Goal: Task Accomplishment & Management: Complete application form

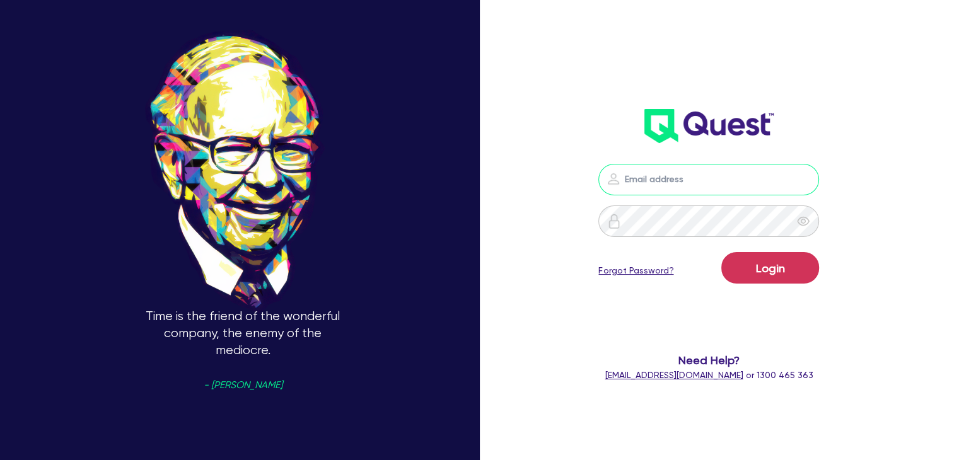
click at [655, 180] on input "email" at bounding box center [708, 180] width 221 height 32
type input "[PERSON_NAME][EMAIL_ADDRESS][DOMAIN_NAME]"
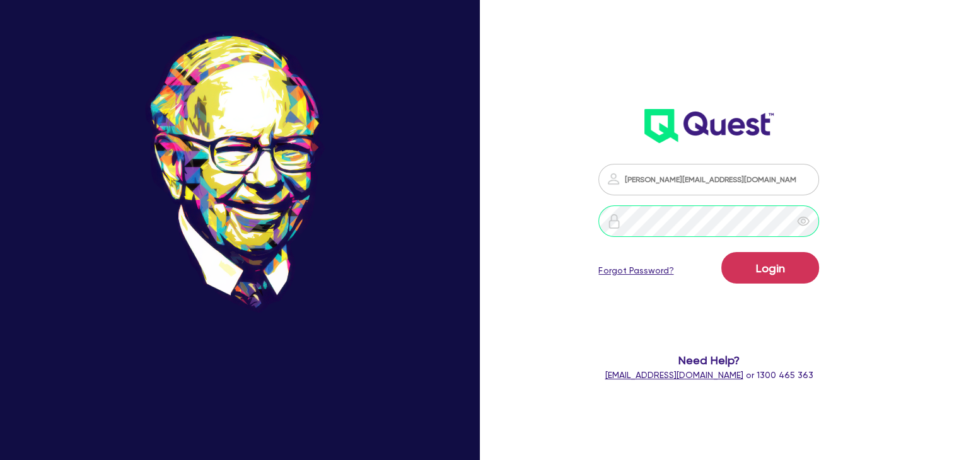
click at [721, 252] on button "Login" at bounding box center [770, 268] width 98 height 32
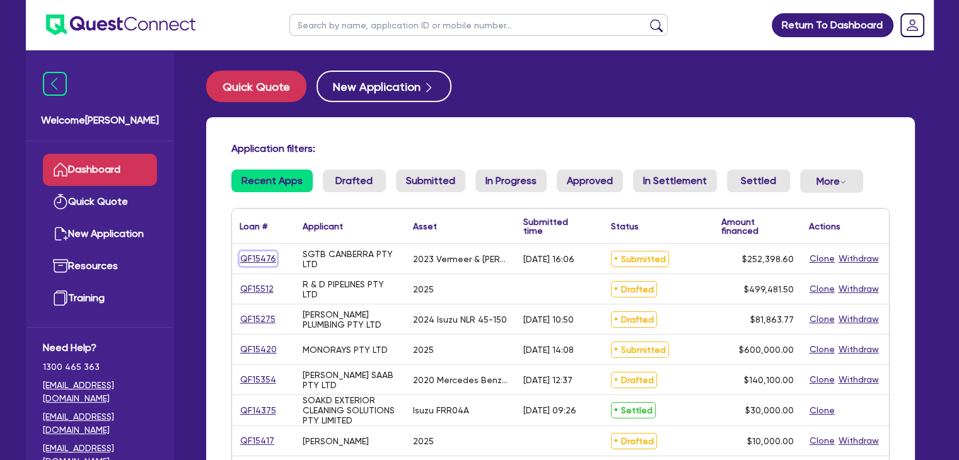
click at [262, 262] on link "QF15476" at bounding box center [258, 259] width 37 height 15
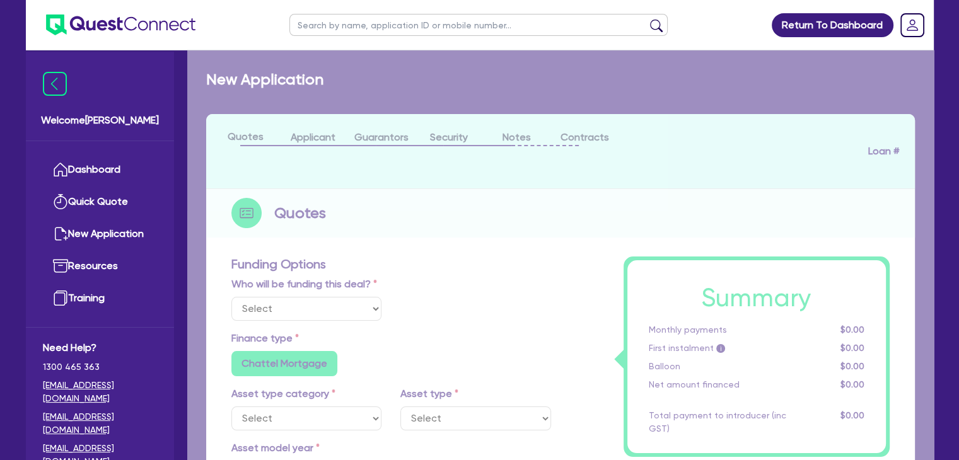
select select "Other"
select select "PRIMARY_ASSETS"
type input "2023"
radio input "true"
type input "254,898.6"
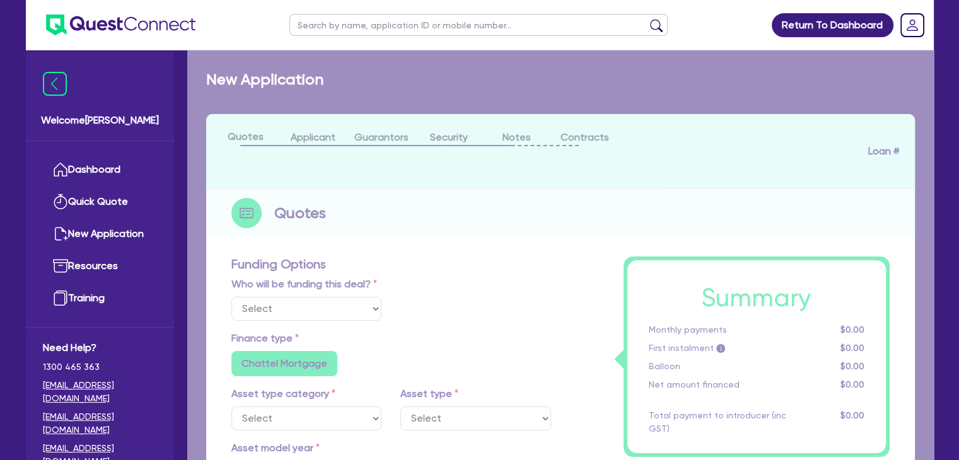
type input "2,500"
type input "2"
type input "5,047.97"
type input "6.85"
type input "900"
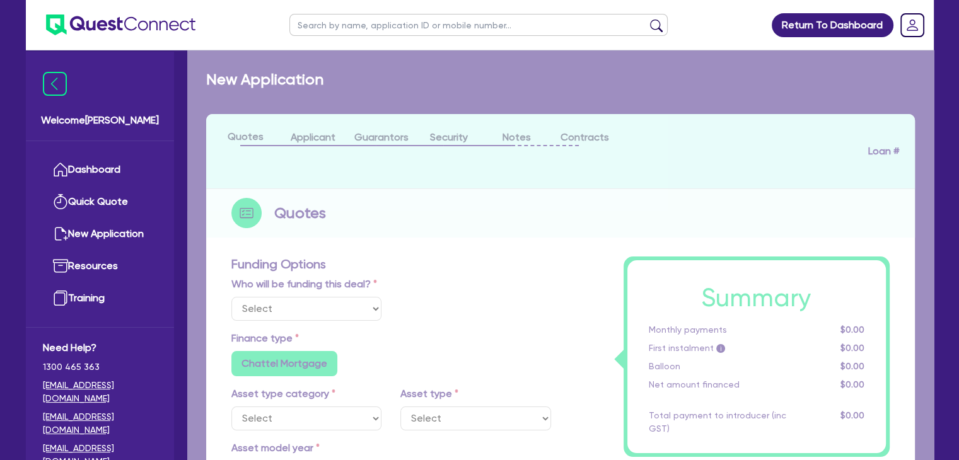
radio input "false"
select select "YELLOW_GOODS_AND_EXCAVATORS"
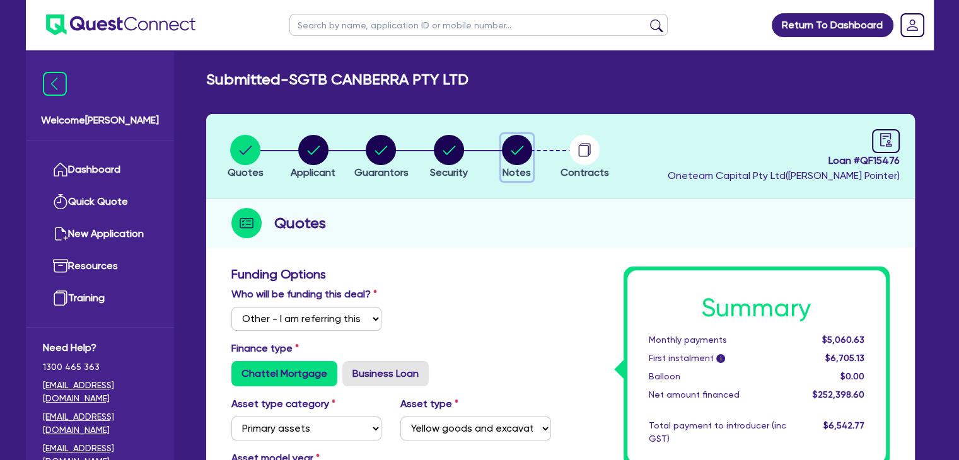
click at [525, 162] on circle "button" at bounding box center [517, 150] width 30 height 30
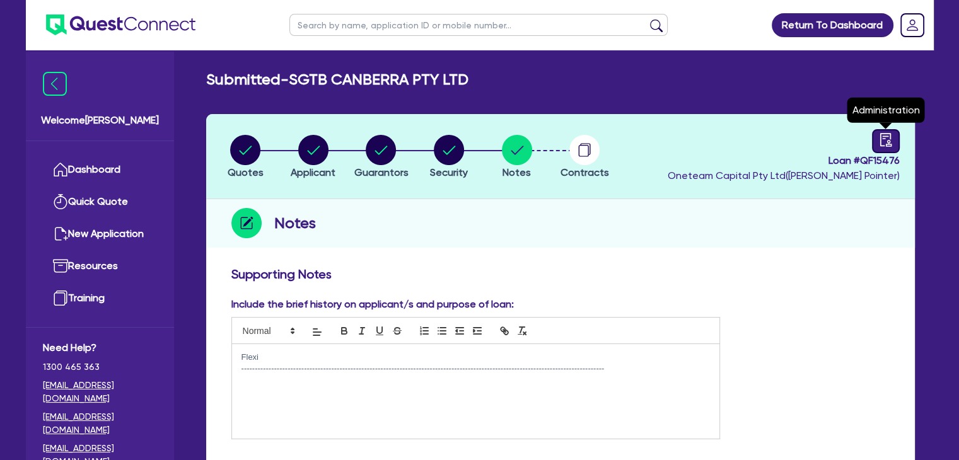
click at [885, 143] on icon "audit" at bounding box center [886, 140] width 14 height 14
select select "SUBMITTED_NEW"
select select "Other"
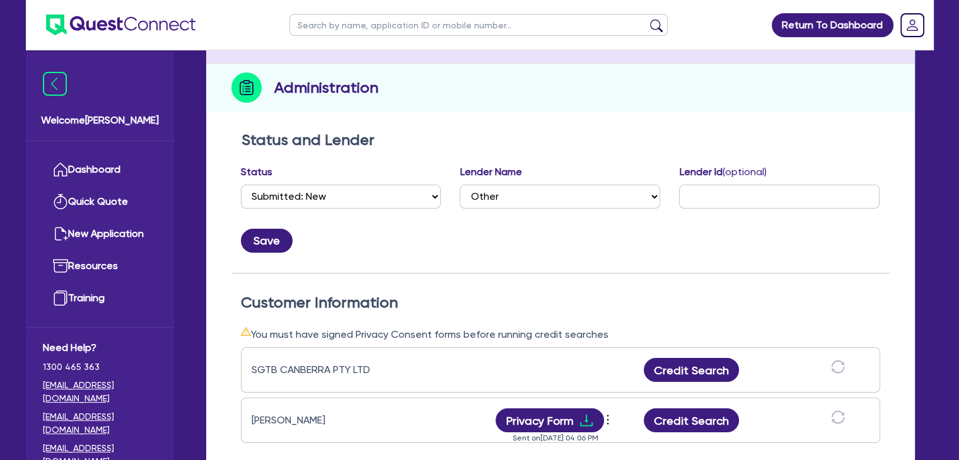
scroll to position [136, 0]
click at [689, 366] on button "Credit Search" at bounding box center [692, 370] width 96 height 24
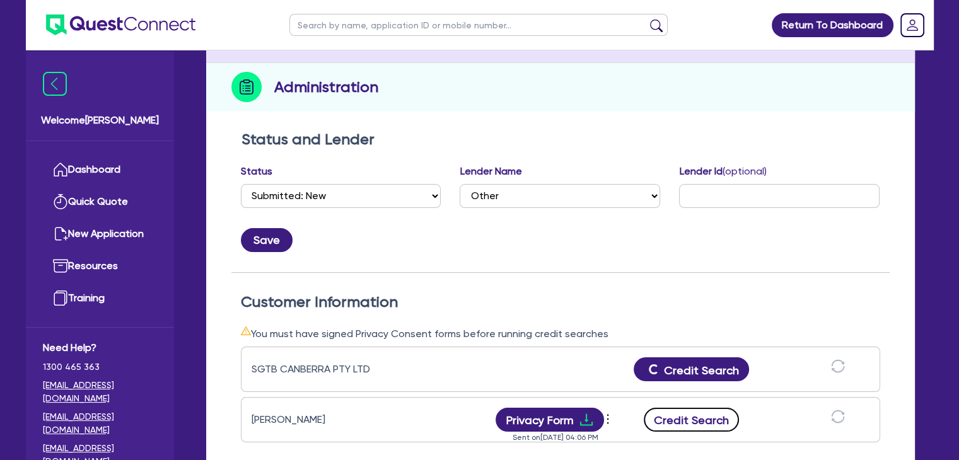
click at [677, 423] on button "Credit Search" at bounding box center [692, 420] width 96 height 24
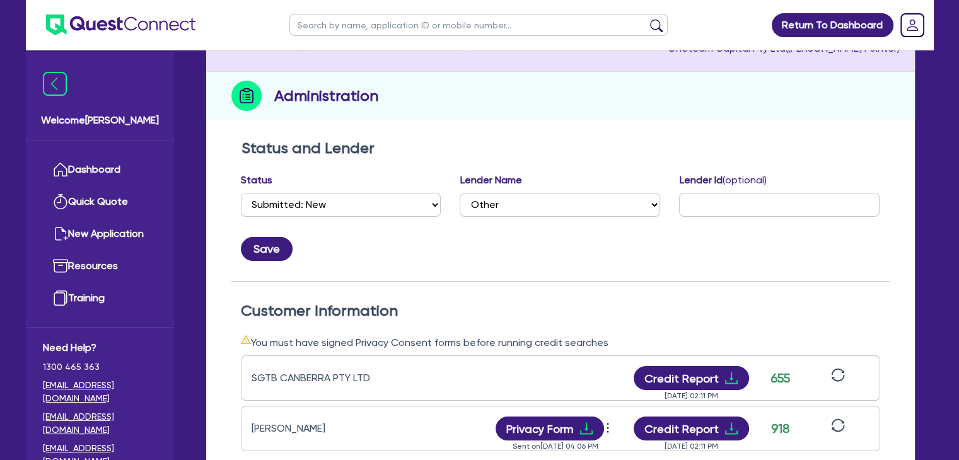
scroll to position [0, 0]
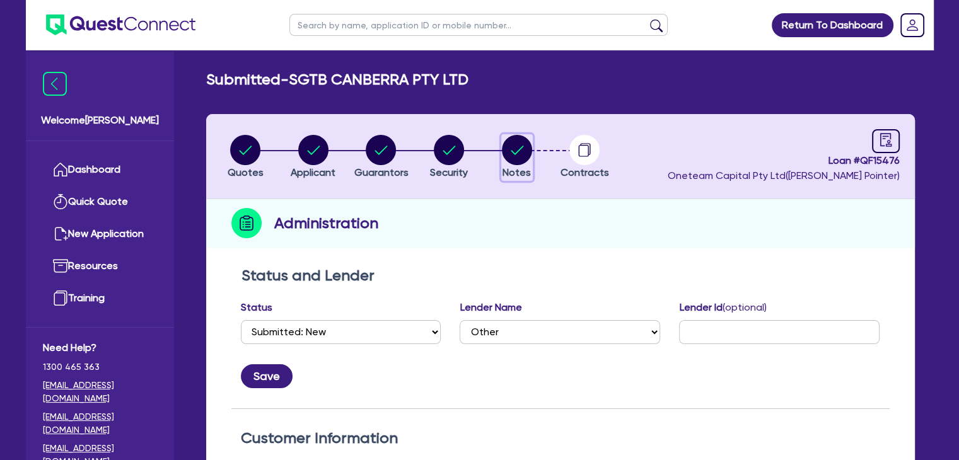
click at [512, 151] on icon "button" at bounding box center [517, 150] width 13 height 9
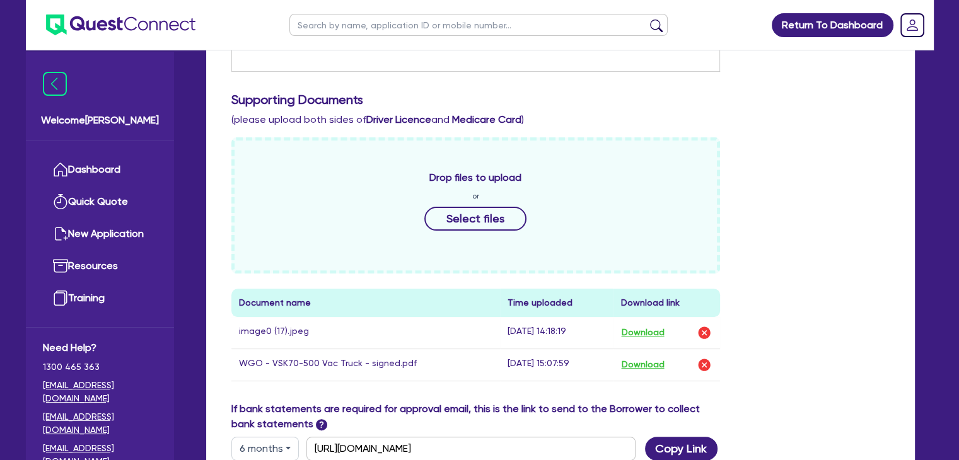
scroll to position [368, 0]
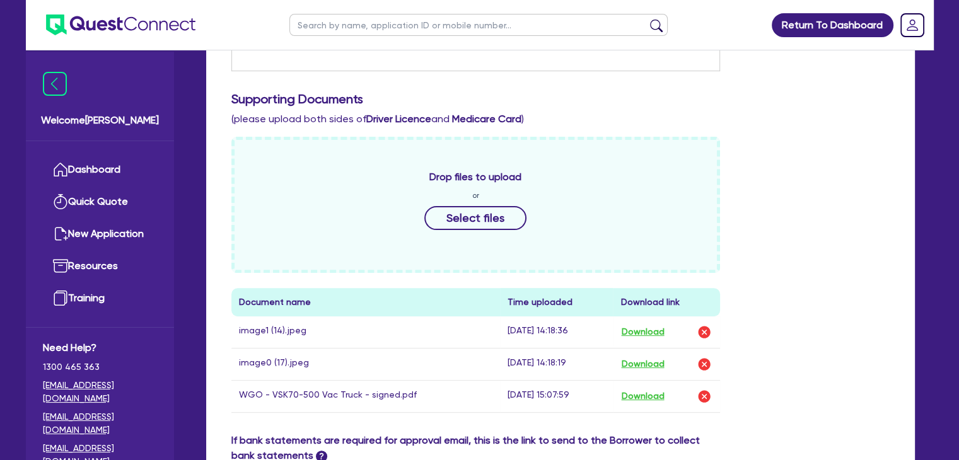
click at [784, 318] on div "Drop files to upload or Select files Document name Time uploaded Download link …" at bounding box center [560, 285] width 677 height 296
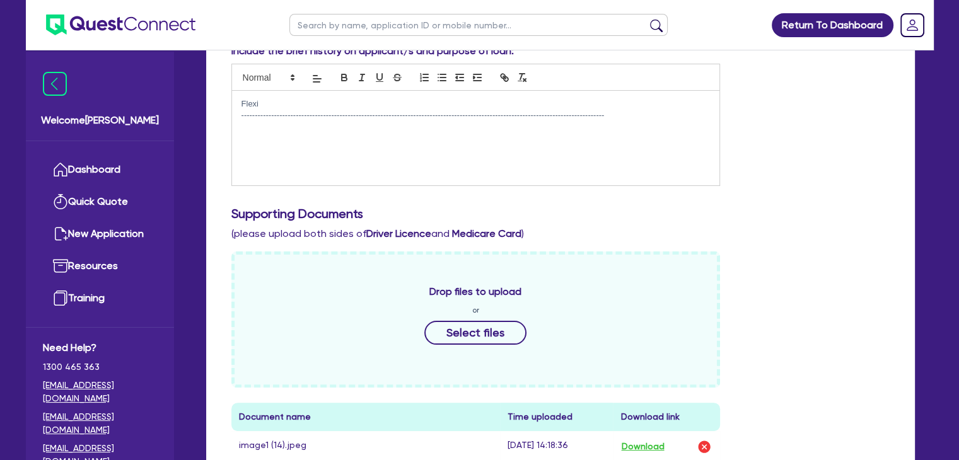
scroll to position [646, 0]
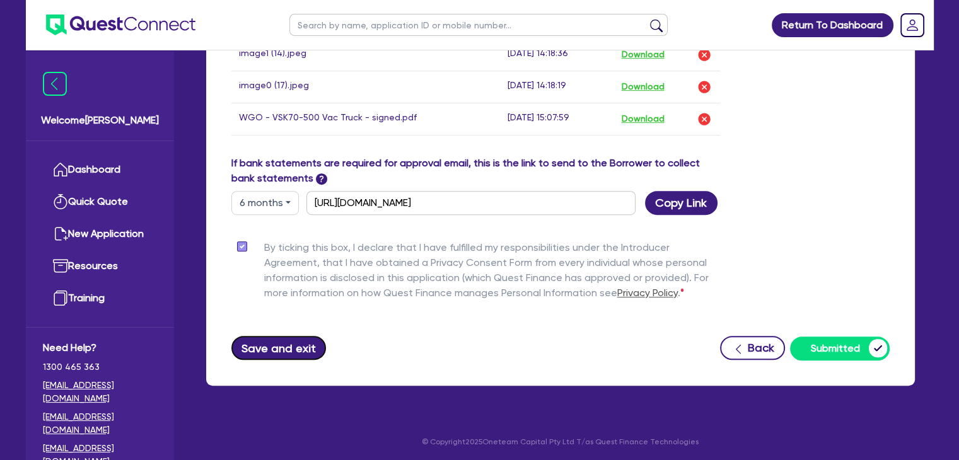
click at [265, 351] on button "Save and exit" at bounding box center [278, 348] width 95 height 24
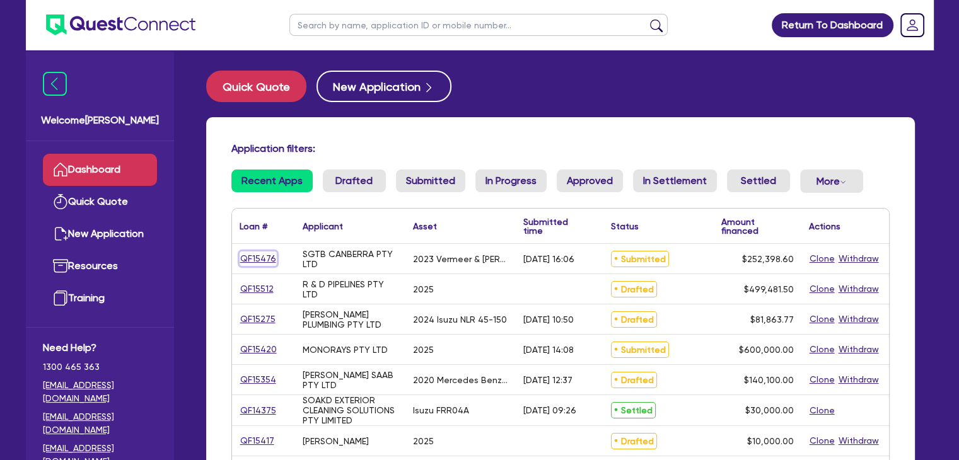
click at [250, 262] on link "QF15476" at bounding box center [258, 259] width 37 height 15
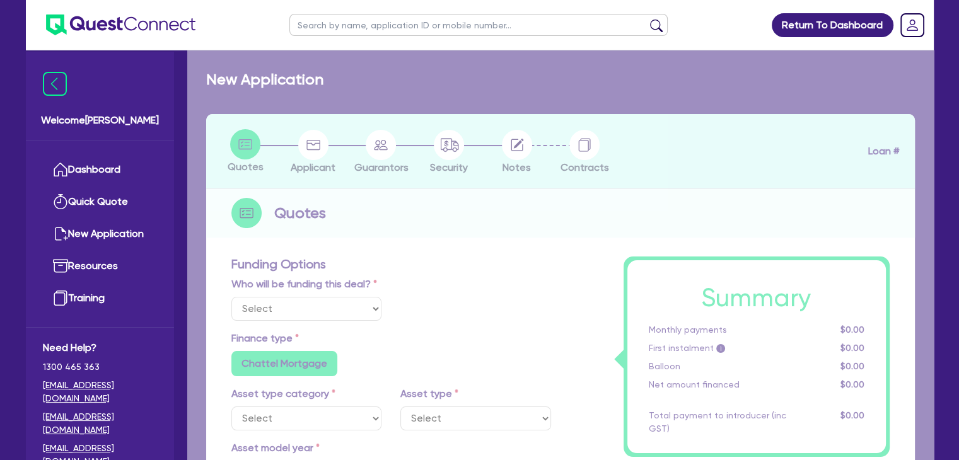
select select "Other"
select select "PRIMARY_ASSETS"
type input "2023"
radio input "true"
type input "254,898.6"
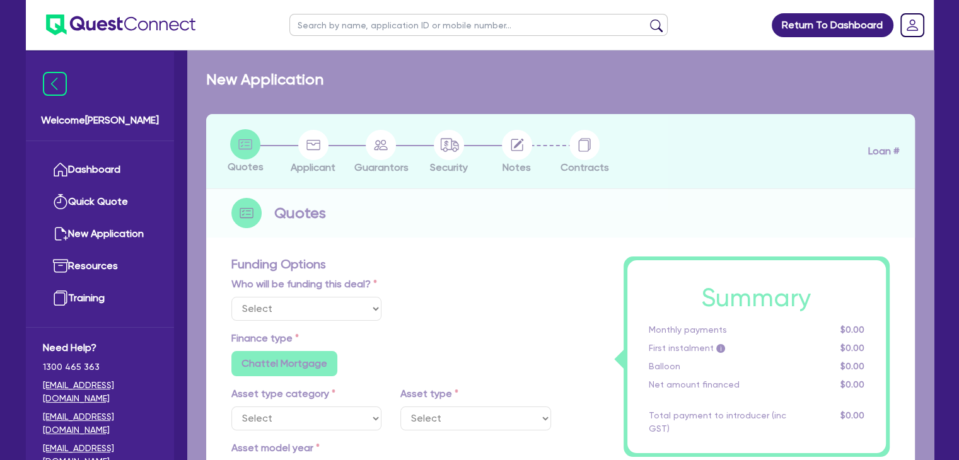
type input "2,500"
type input "2"
type input "5,047.97"
type input "6.85"
type input "900"
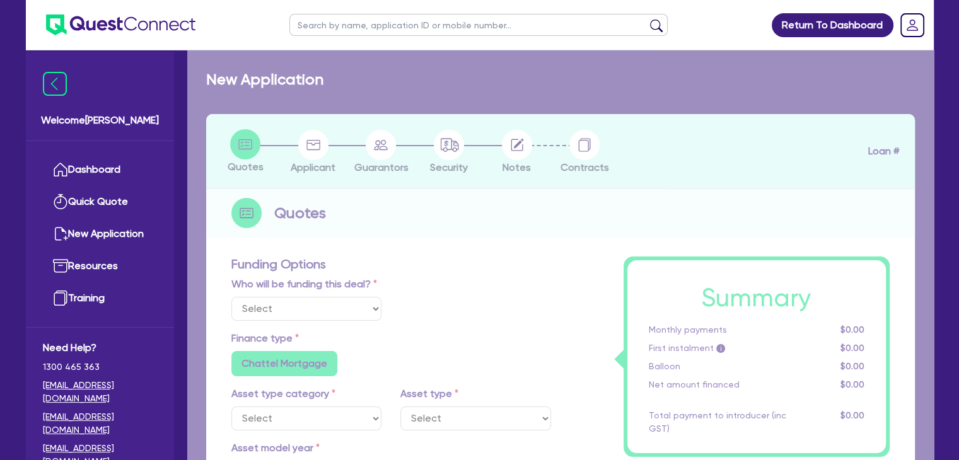
radio input "false"
select select "YELLOW_GOODS_AND_EXCAVATORS"
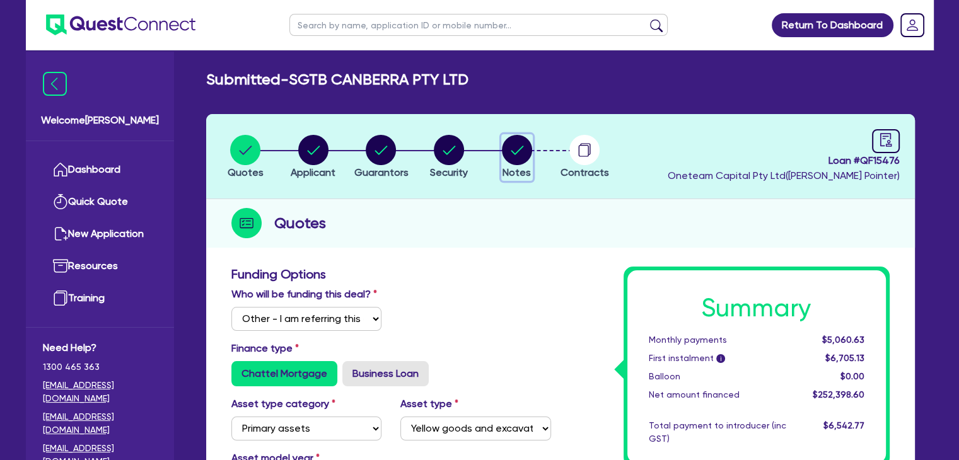
click at [512, 155] on circle "button" at bounding box center [517, 150] width 30 height 30
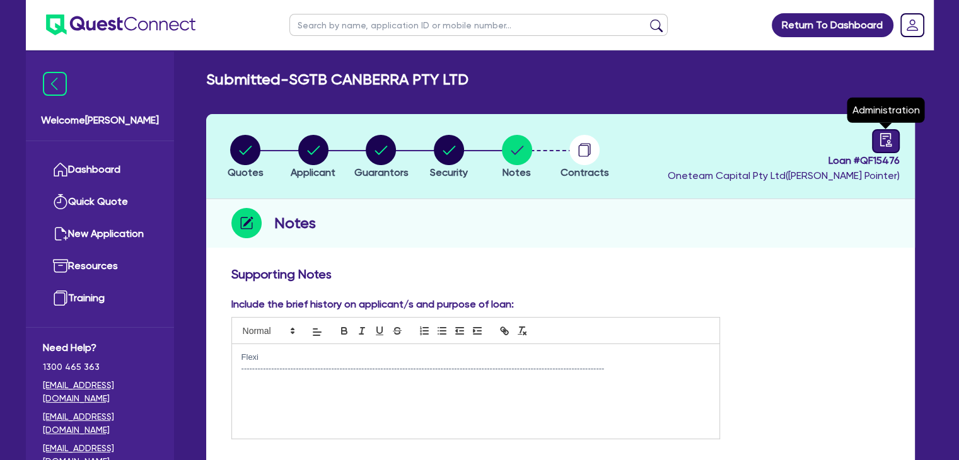
click at [889, 140] on icon "audit" at bounding box center [885, 139] width 11 height 13
select select "SUBMITTED_NEW"
select select "Other"
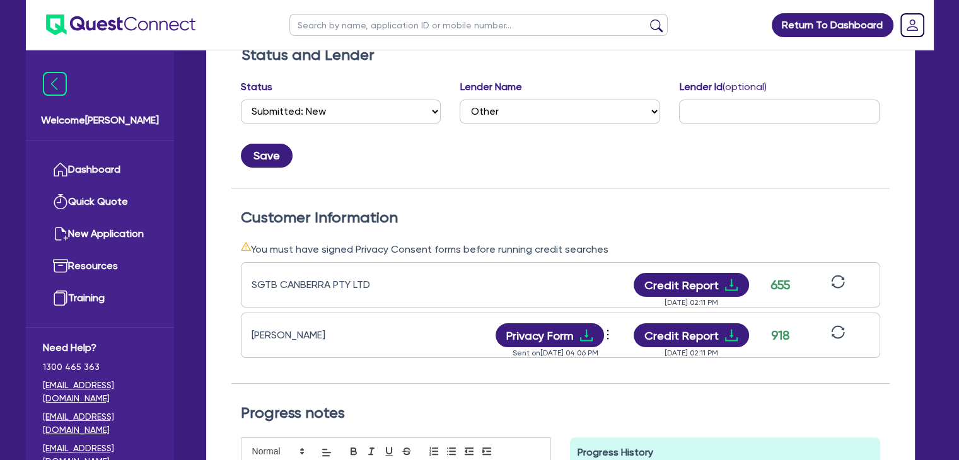
scroll to position [240, 0]
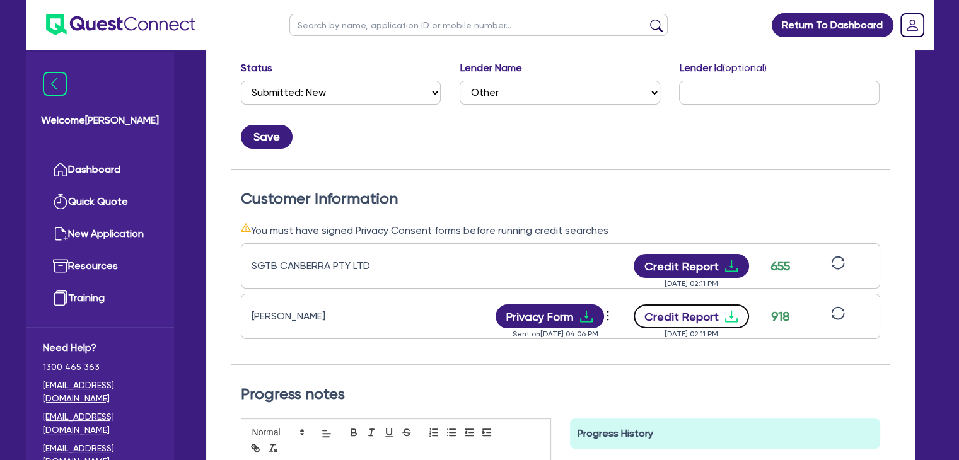
click at [670, 320] on button "Credit Report" at bounding box center [691, 317] width 115 height 24
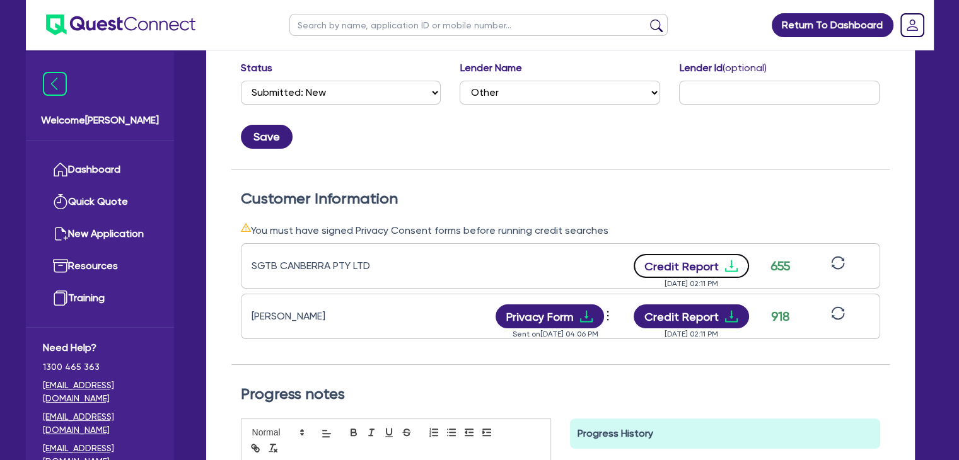
click at [679, 262] on button "Credit Report" at bounding box center [691, 266] width 115 height 24
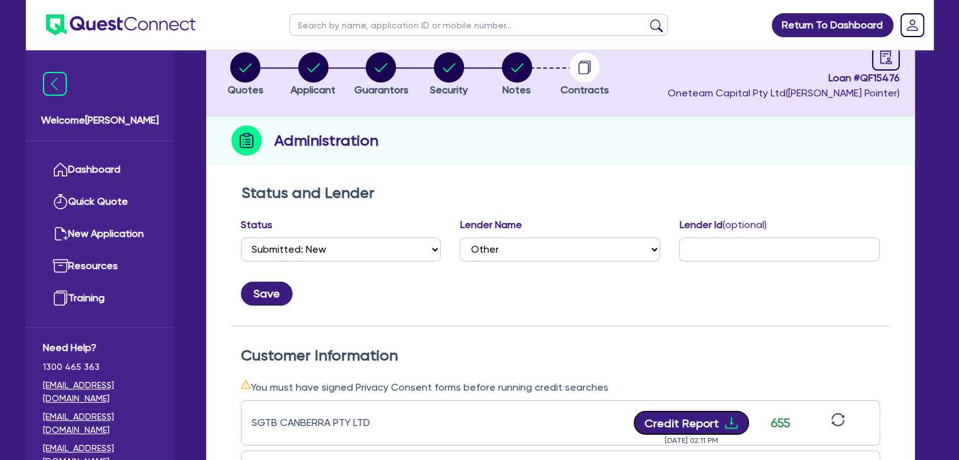
scroll to position [0, 0]
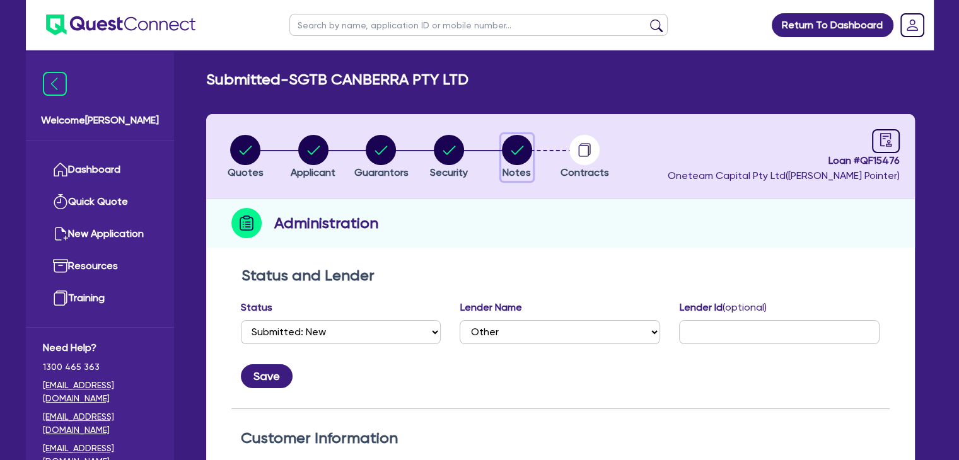
click at [523, 148] on circle "button" at bounding box center [517, 150] width 30 height 30
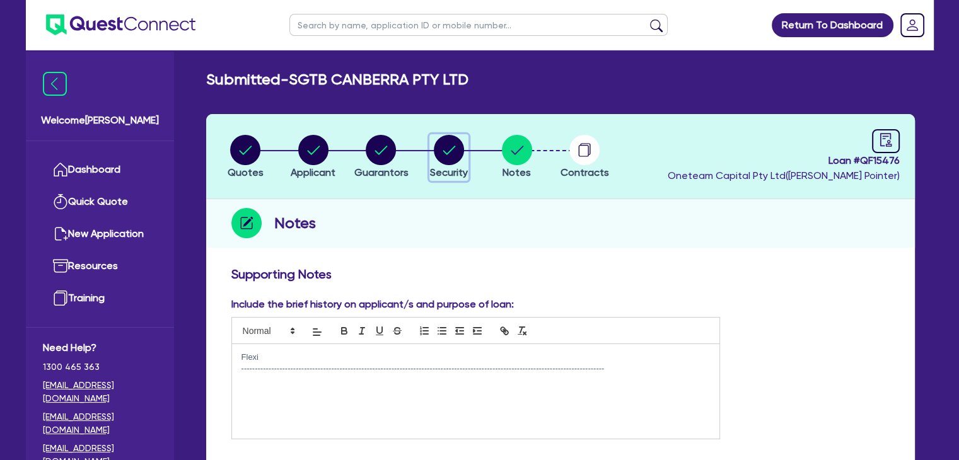
click at [450, 152] on circle "button" at bounding box center [449, 150] width 30 height 30
select select "PRIMARY_ASSETS"
select select "YELLOW_GOODS_AND_EXCAVATORS"
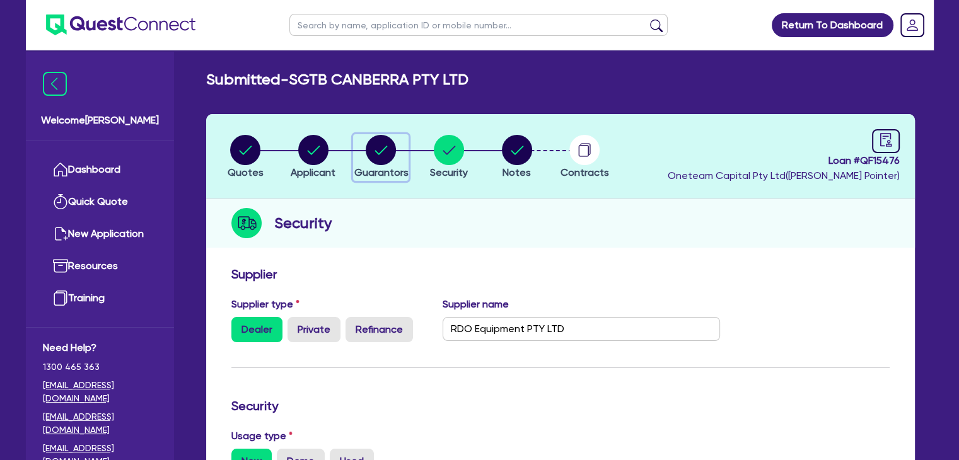
click at [383, 156] on circle "button" at bounding box center [381, 150] width 30 height 30
select select "MRS"
select select "ACT"
select select "MARRIED"
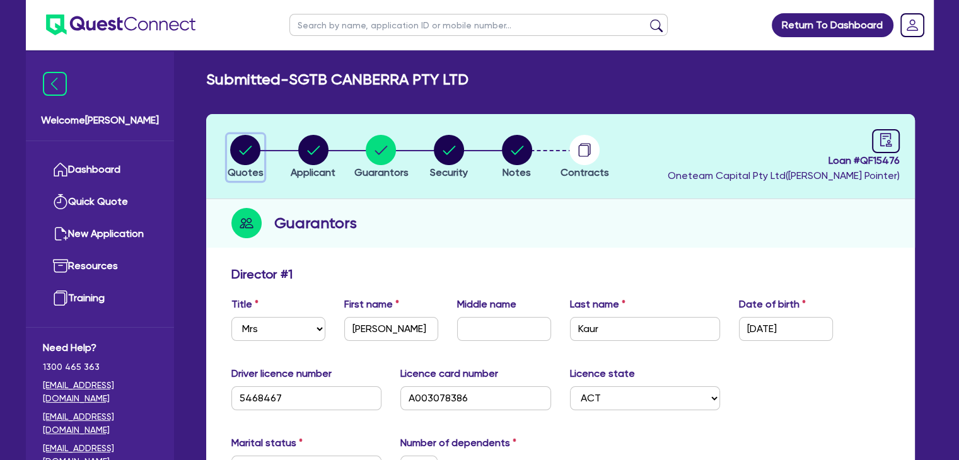
click at [244, 146] on circle "button" at bounding box center [245, 150] width 30 height 30
select select "Other"
select select "PRIMARY_ASSETS"
select select "YELLOW_GOODS_AND_EXCAVATORS"
